Goal: Obtain resource: Download file/media

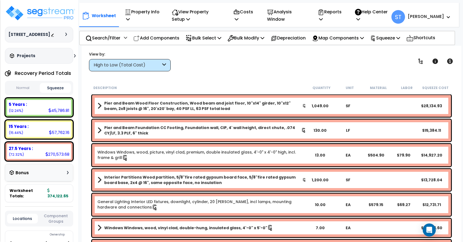
click at [44, 45] on div "[STREET_ADDRESS] Depreciable Tax Basis : $374,122.65 Placed-In-Service Date : […" at bounding box center [39, 34] width 68 height 59
click at [343, 16] on p "Reports" at bounding box center [331, 15] width 26 height 15
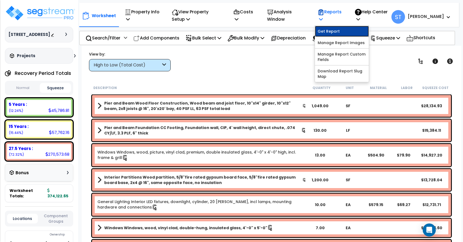
click at [346, 32] on link "Get Report" at bounding box center [342, 31] width 54 height 11
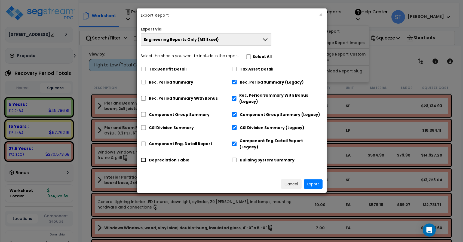
click at [143, 158] on input "Depreciation Table" at bounding box center [143, 160] width 5 height 5
checkbox input "true"
click at [313, 180] on button "Export" at bounding box center [313, 184] width 19 height 9
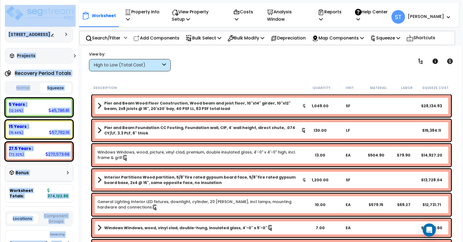
click at [0, 13] on html "We are Building your Property. So please grab a coffee and let us do the heavy …" at bounding box center [231, 121] width 463 height 242
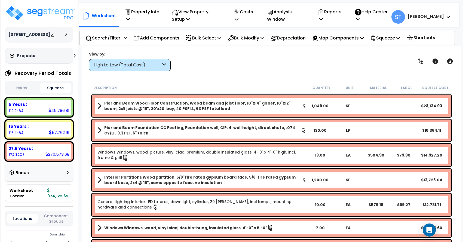
click at [172, 81] on div "Worksheet Property Info Property Setup Add Property Unit Template property Clon…" at bounding box center [272, 167] width 380 height 242
click at [343, 15] on p "Reports" at bounding box center [331, 15] width 26 height 15
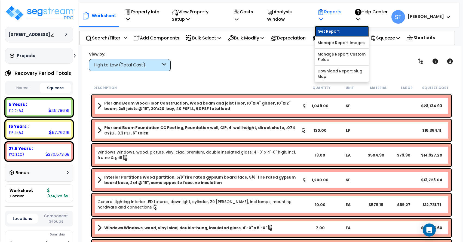
click at [351, 32] on link "Get Report" at bounding box center [342, 31] width 54 height 11
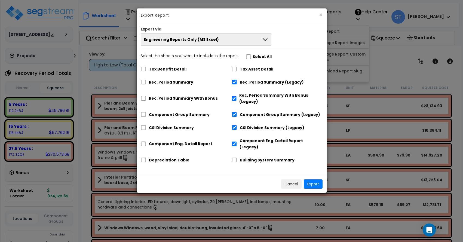
click at [196, 44] on button "Engineering Reports Only (MS Excel)" at bounding box center [206, 39] width 131 height 13
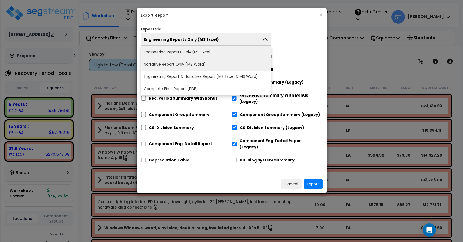
click at [197, 64] on li "Narrative Report Only (MS Word)" at bounding box center [206, 64] width 130 height 12
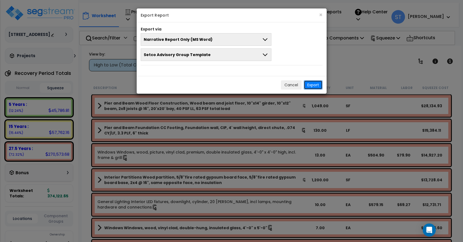
click at [311, 85] on button "Export" at bounding box center [313, 84] width 19 height 9
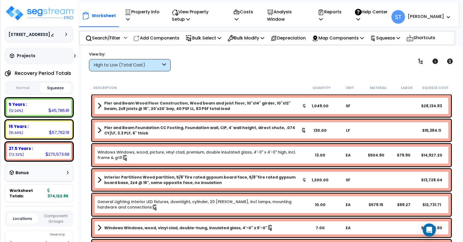
click at [1, 10] on div "[STREET_ADDRESS] Depreciable Tax Basis : $374,122.65 Placed-In-Service Date : […" at bounding box center [39, 121] width 78 height 242
